Goal: Register for event/course

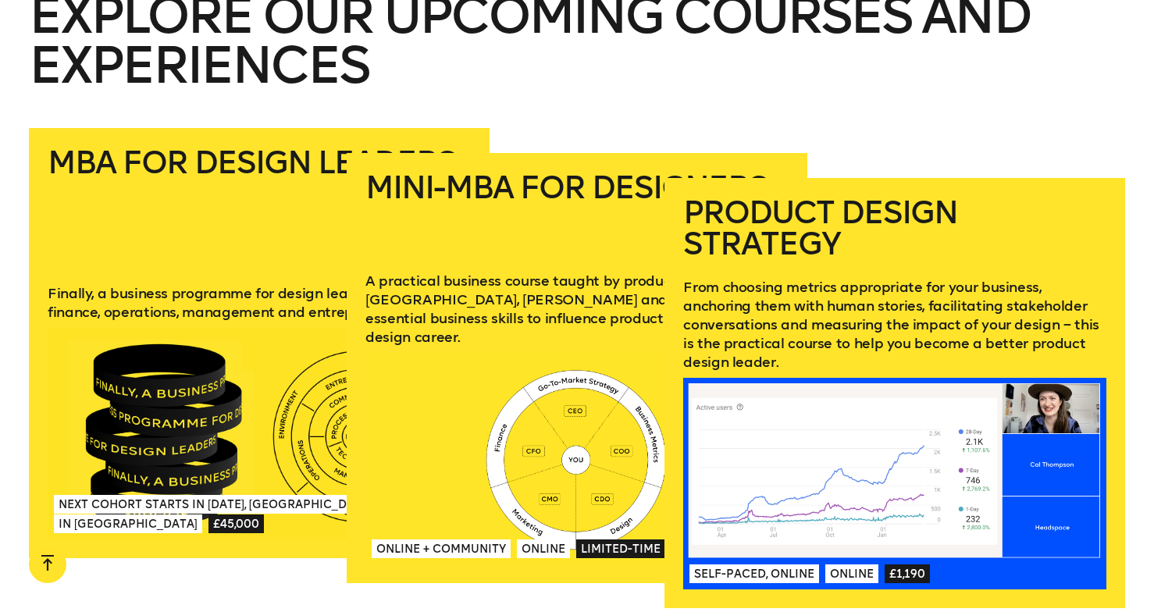
scroll to position [2177, 0]
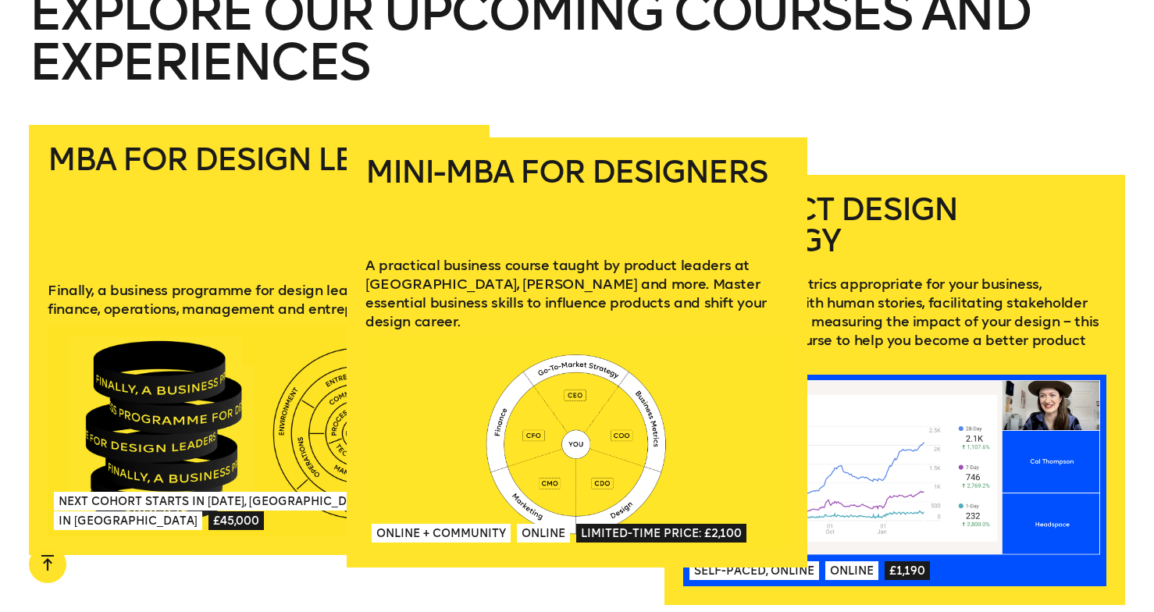
click at [609, 524] on span "Limited-time price: £2,100" at bounding box center [661, 533] width 170 height 19
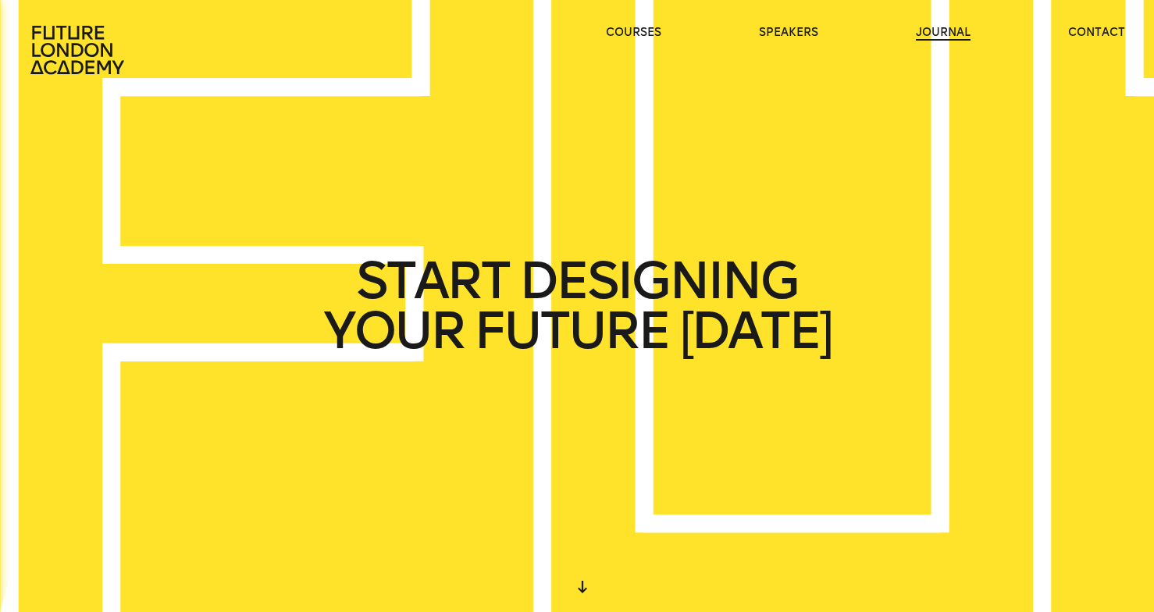
click at [936, 36] on link "journal" at bounding box center [943, 33] width 55 height 16
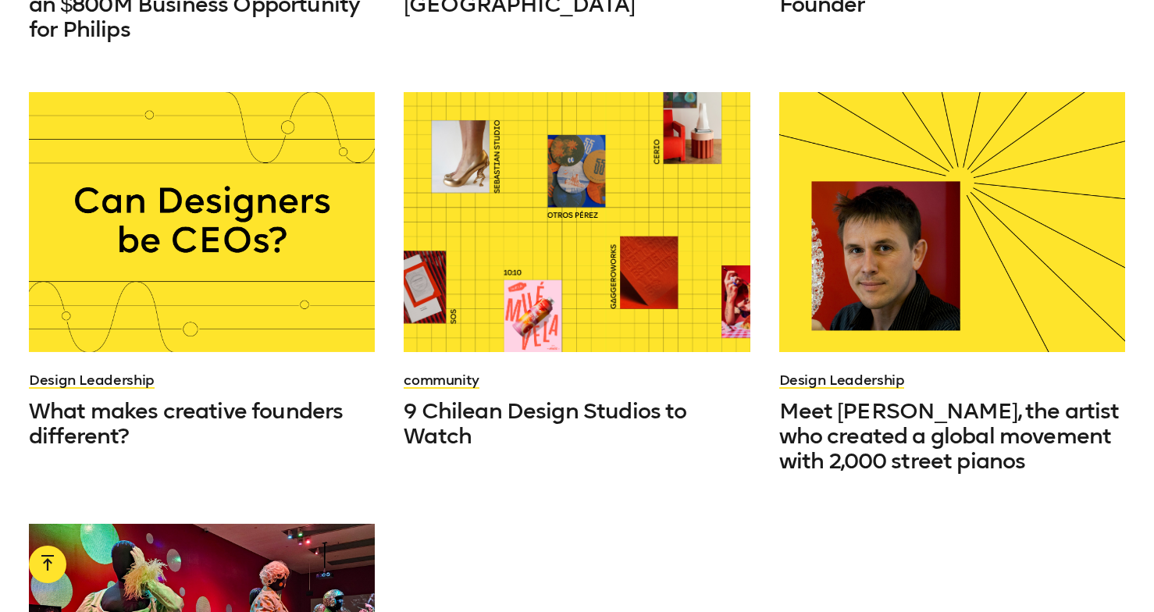
scroll to position [1240, 0]
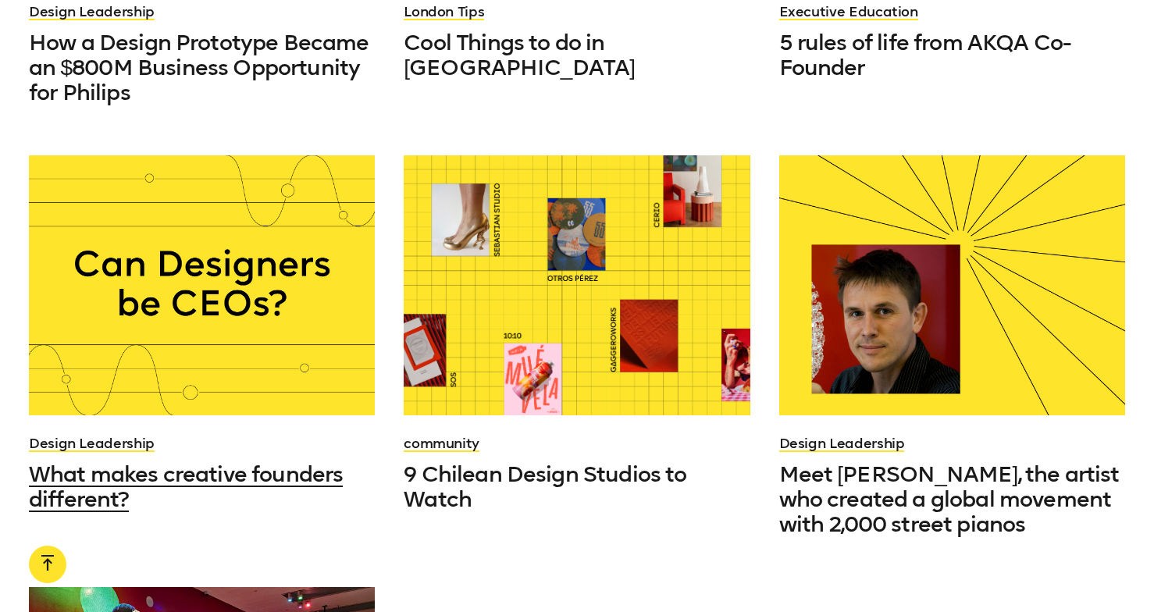
click at [224, 461] on span "What makes creative founders different?" at bounding box center [186, 486] width 314 height 51
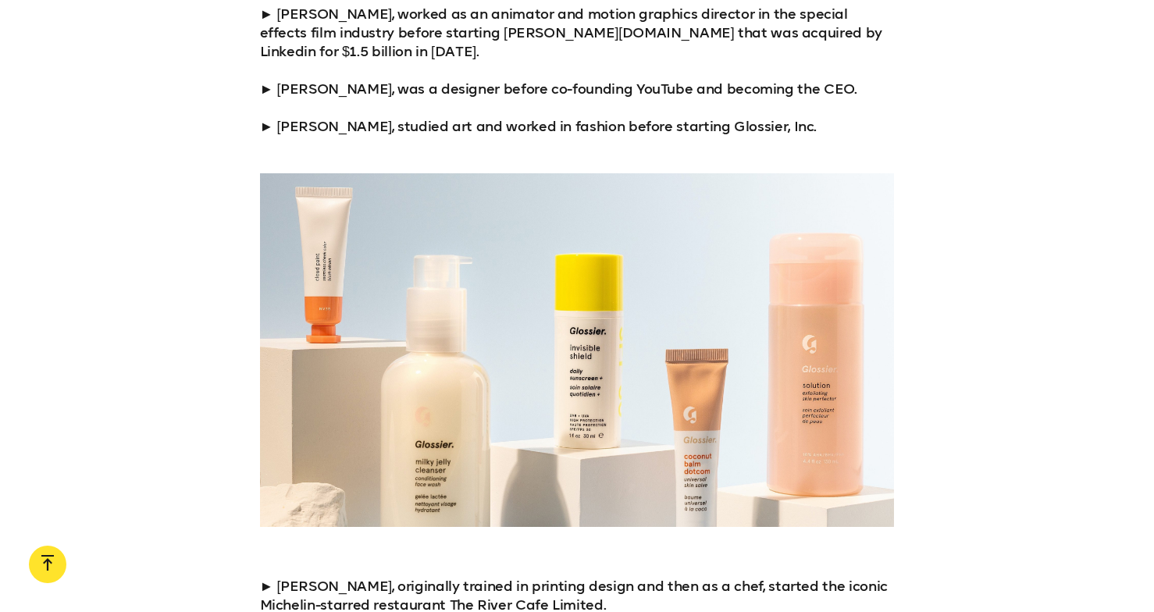
scroll to position [1955, 0]
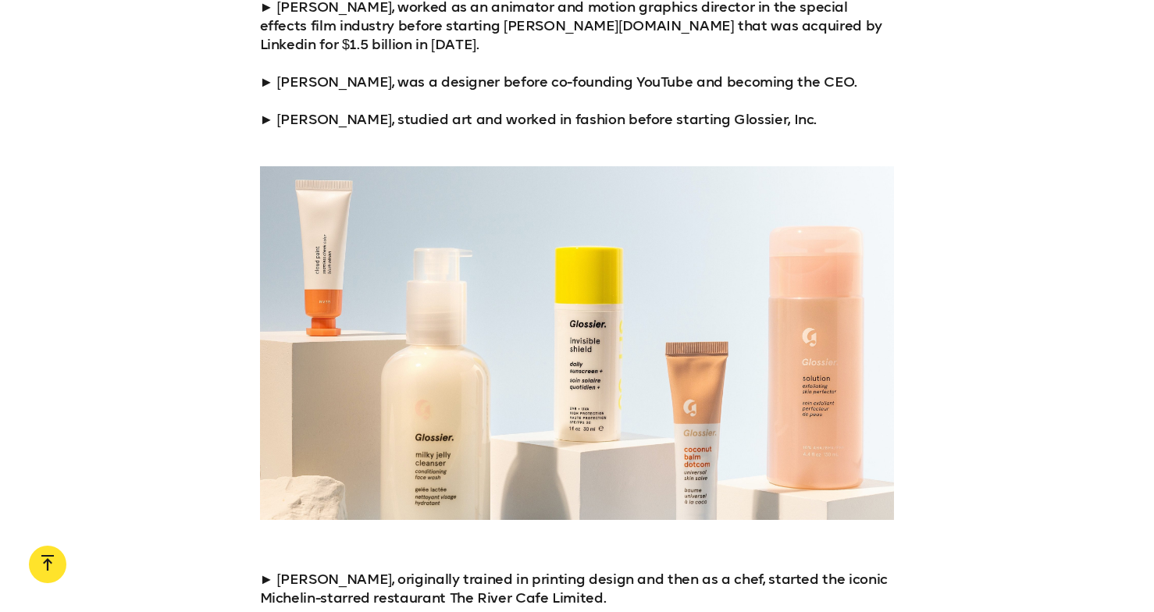
click at [266, 103] on p "► Brian Chesky, worked in product design before starting Airbnb. ► Lynda Weinma…" at bounding box center [577, 44] width 635 height 169
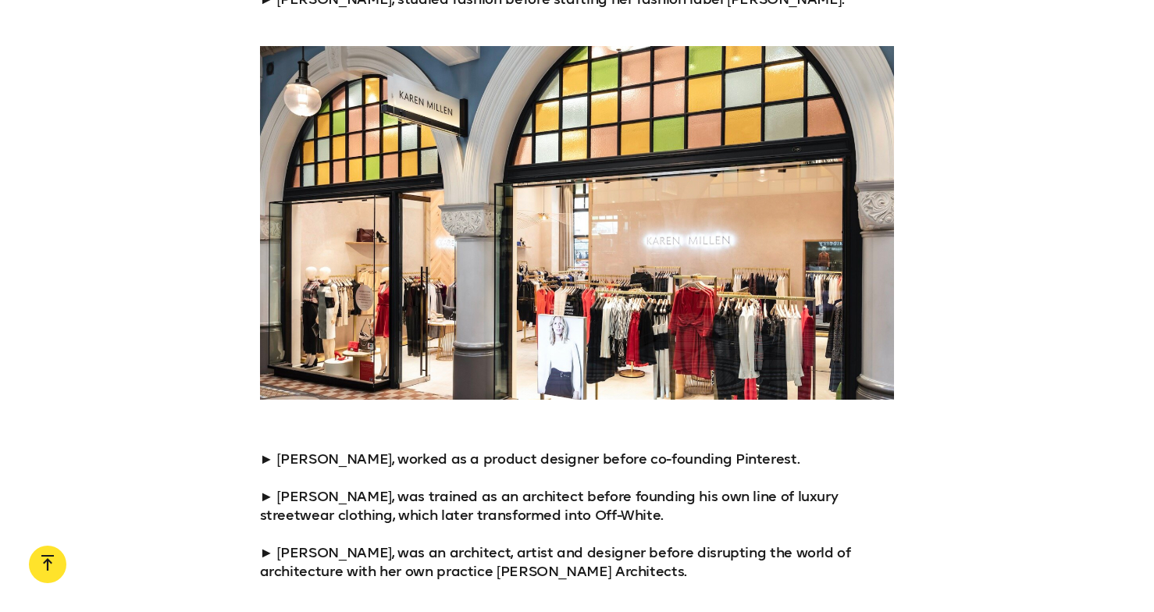
scroll to position [3463, 0]
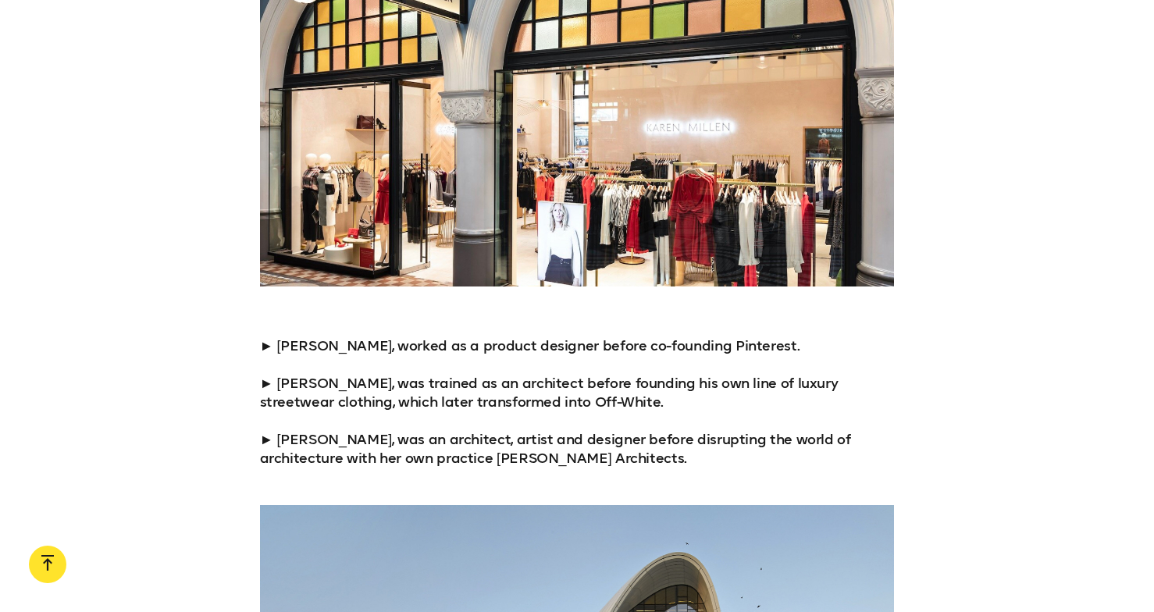
click at [201, 182] on div at bounding box center [577, 110] width 1154 height 354
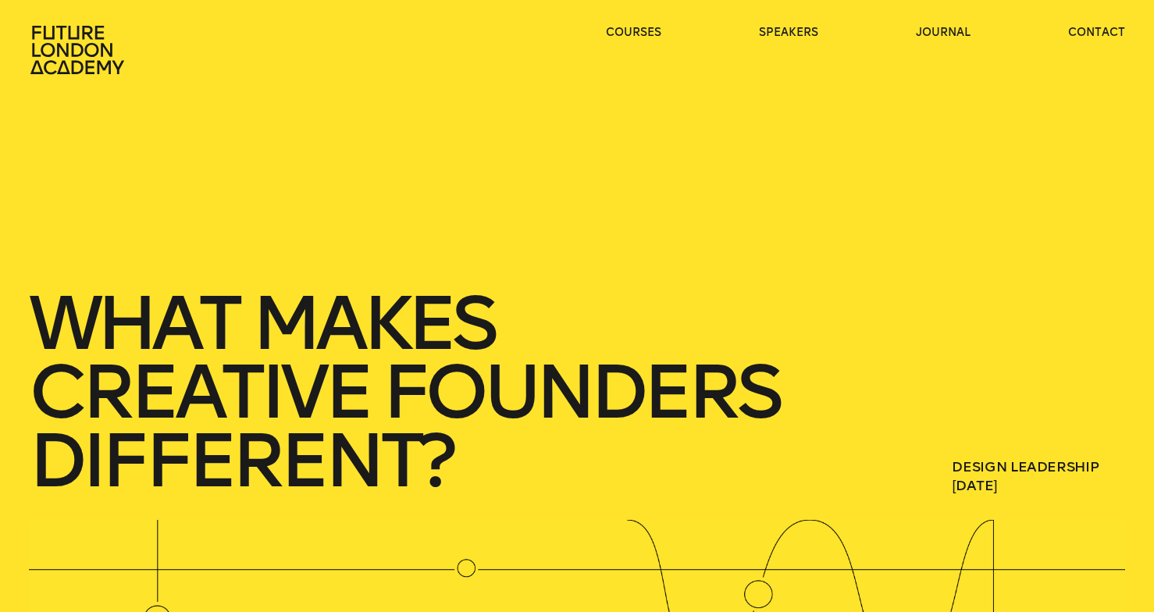
scroll to position [0, 0]
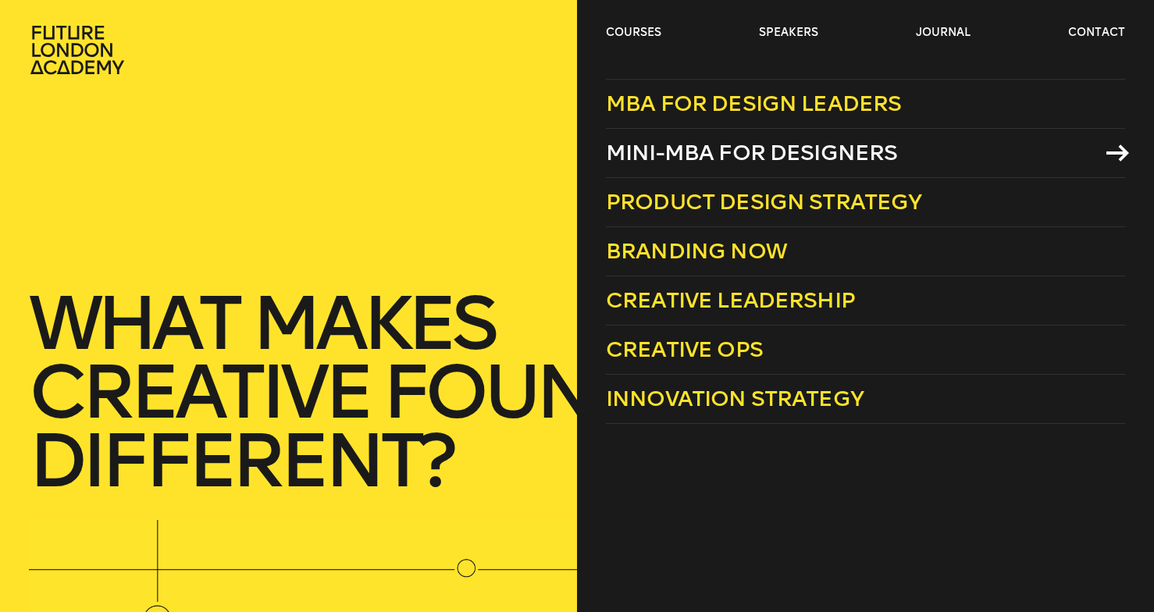
click at [675, 147] on span "Mini-MBA for Designers" at bounding box center [752, 153] width 292 height 26
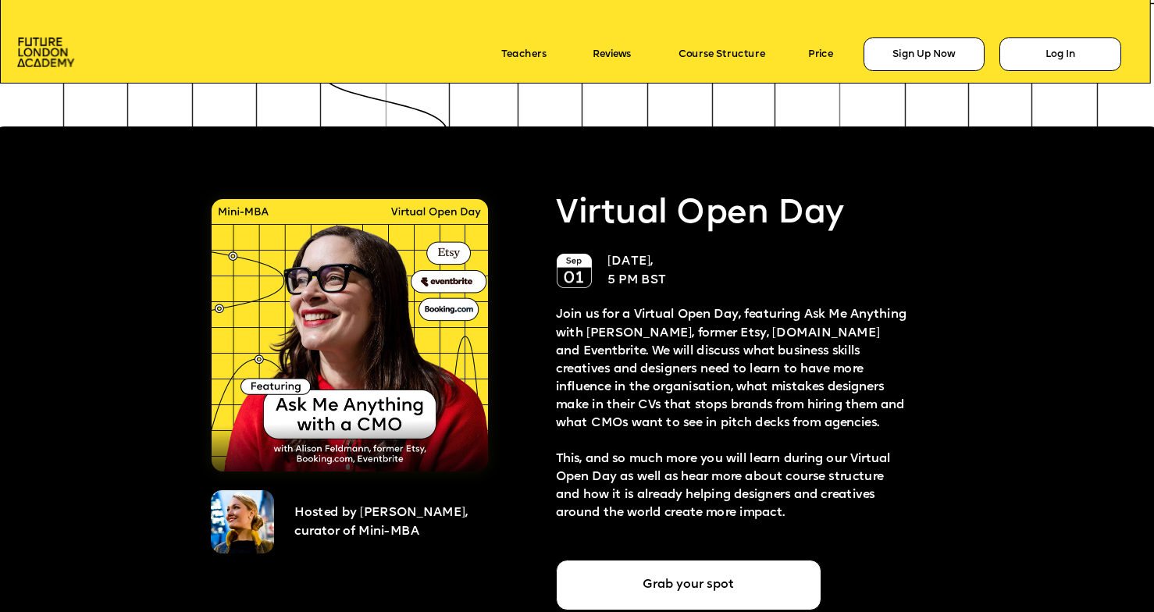
scroll to position [2938, 0]
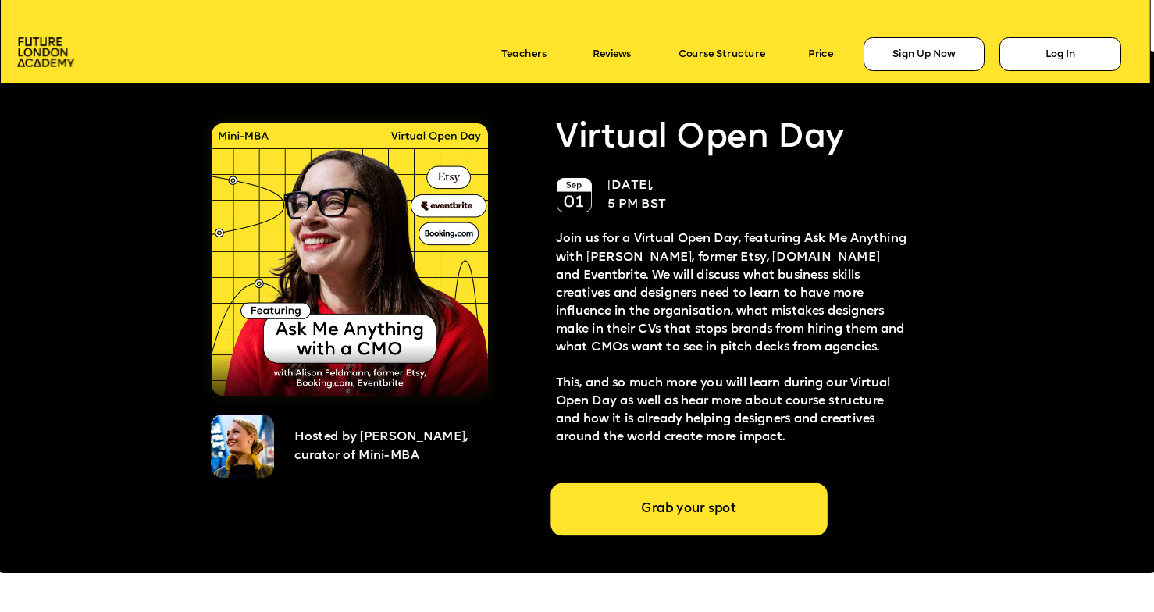
click at [639, 508] on div "Grab your spot" at bounding box center [688, 509] width 276 height 53
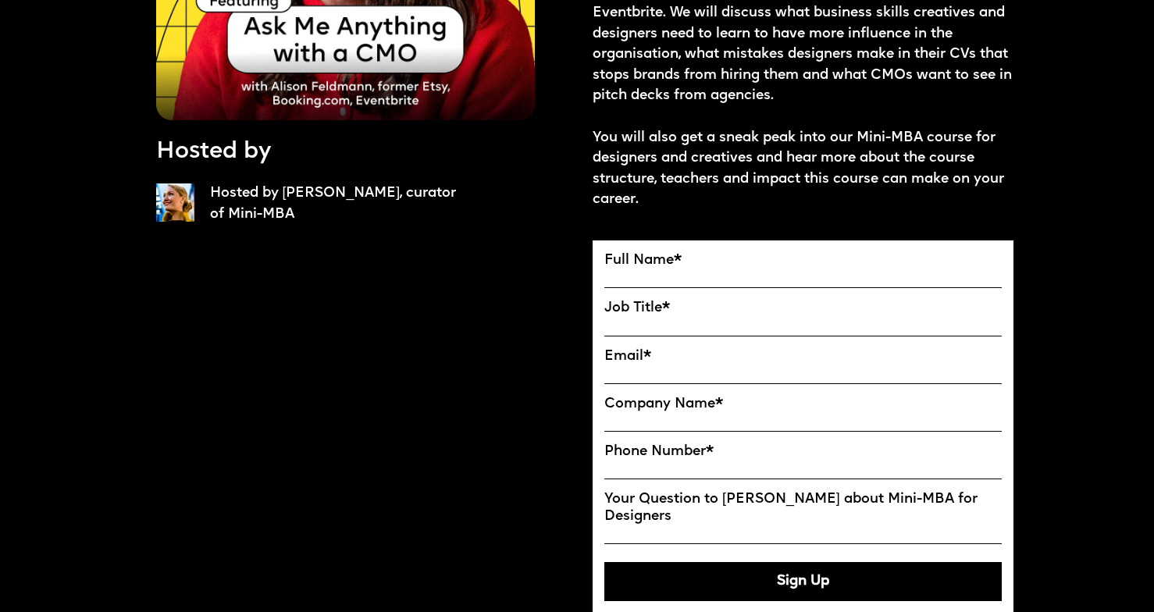
scroll to position [337, 0]
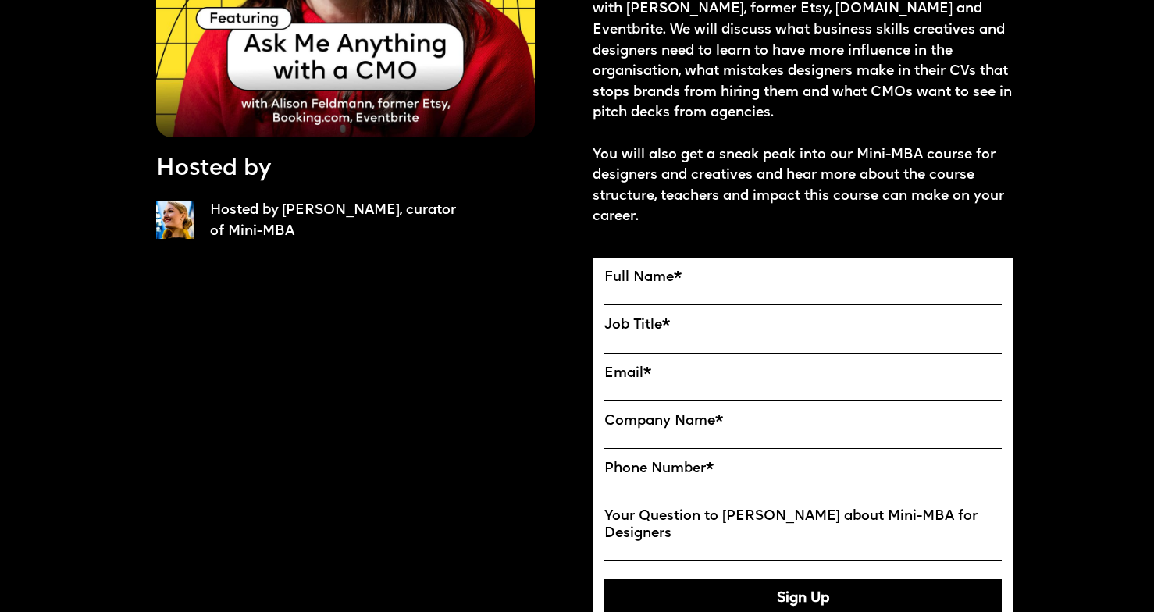
click at [837, 510] on label "Your Question to [PERSON_NAME] about Mini-MBA for Designers" at bounding box center [802, 525] width 397 height 34
click at [837, 542] on input "Your Question to [PERSON_NAME] about Mini-MBA for Designers" at bounding box center [802, 552] width 397 height 20
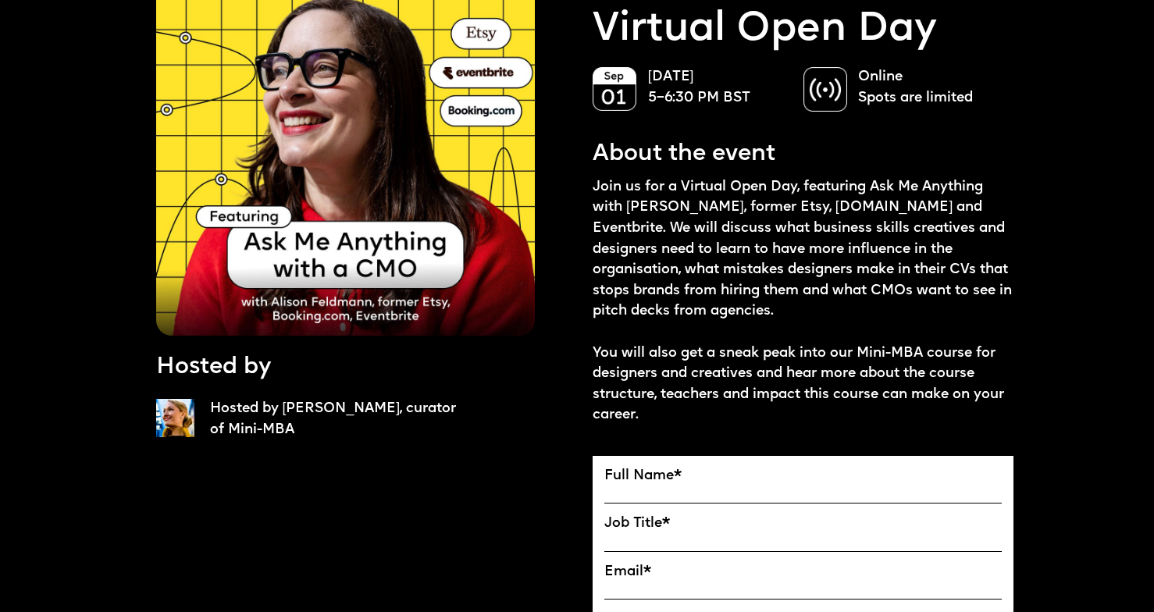
scroll to position [140, 0]
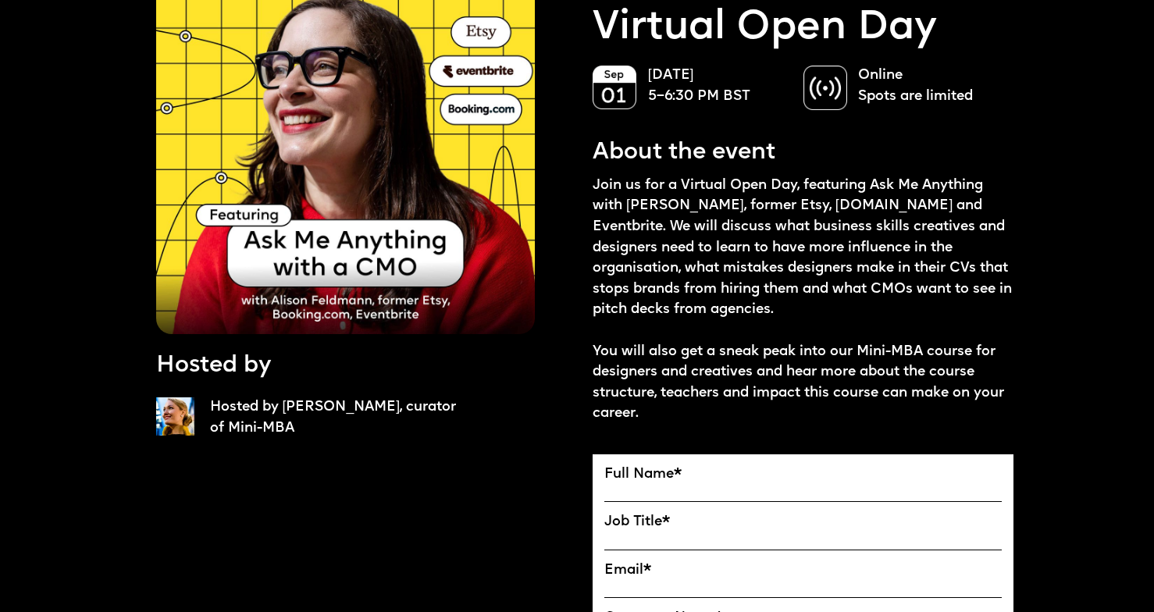
click at [625, 303] on p "Join us for a Virtual Open Day, featuring Ask Me Anything with [PERSON_NAME], f…" at bounding box center [803, 300] width 421 height 249
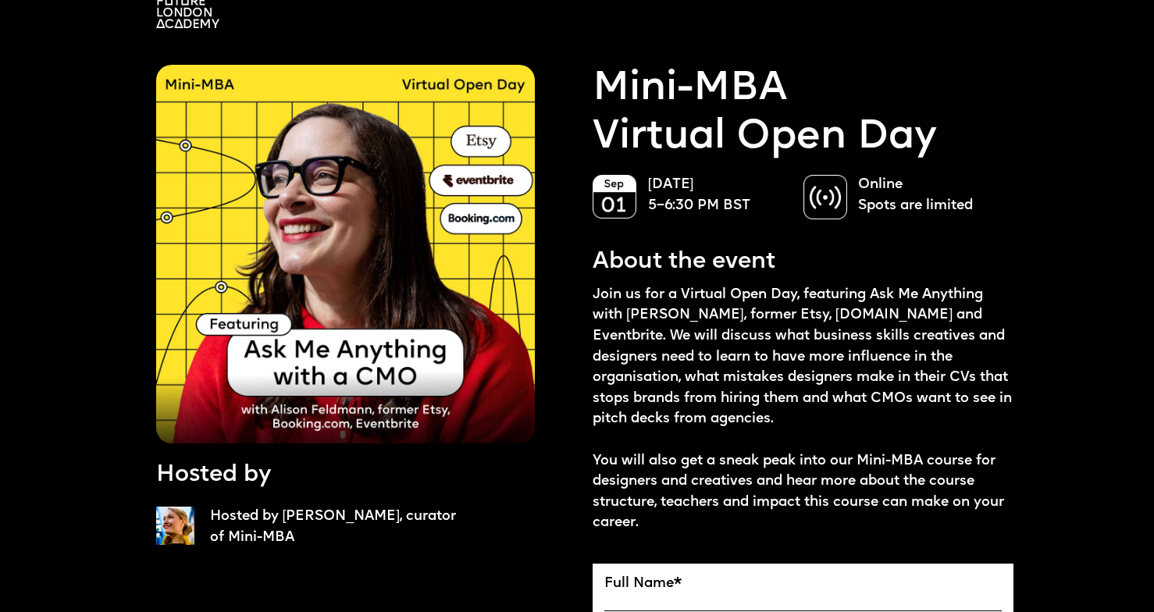
scroll to position [20, 0]
